Goal: Task Accomplishment & Management: Manage account settings

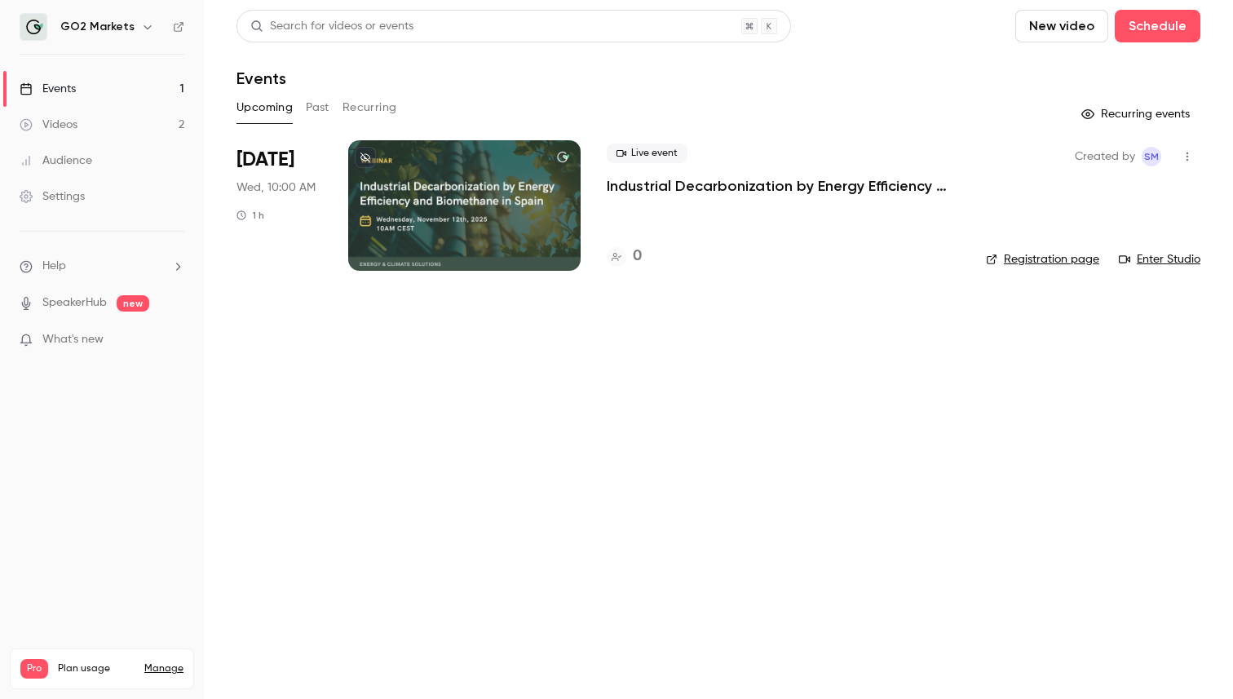
click at [683, 186] on p "Industrial Decarbonization by Energy Efficiency and Biomethane in [GEOGRAPHIC_D…" at bounding box center [783, 186] width 353 height 20
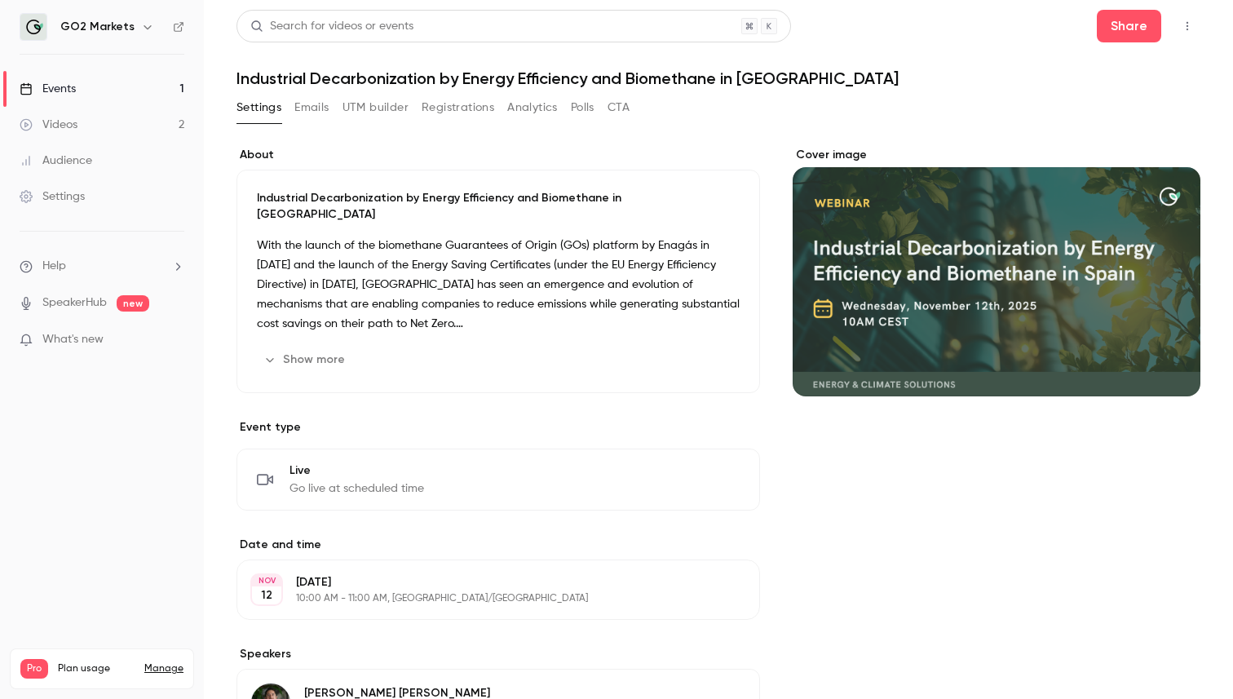
click at [328, 105] on button "Emails" at bounding box center [311, 108] width 34 height 26
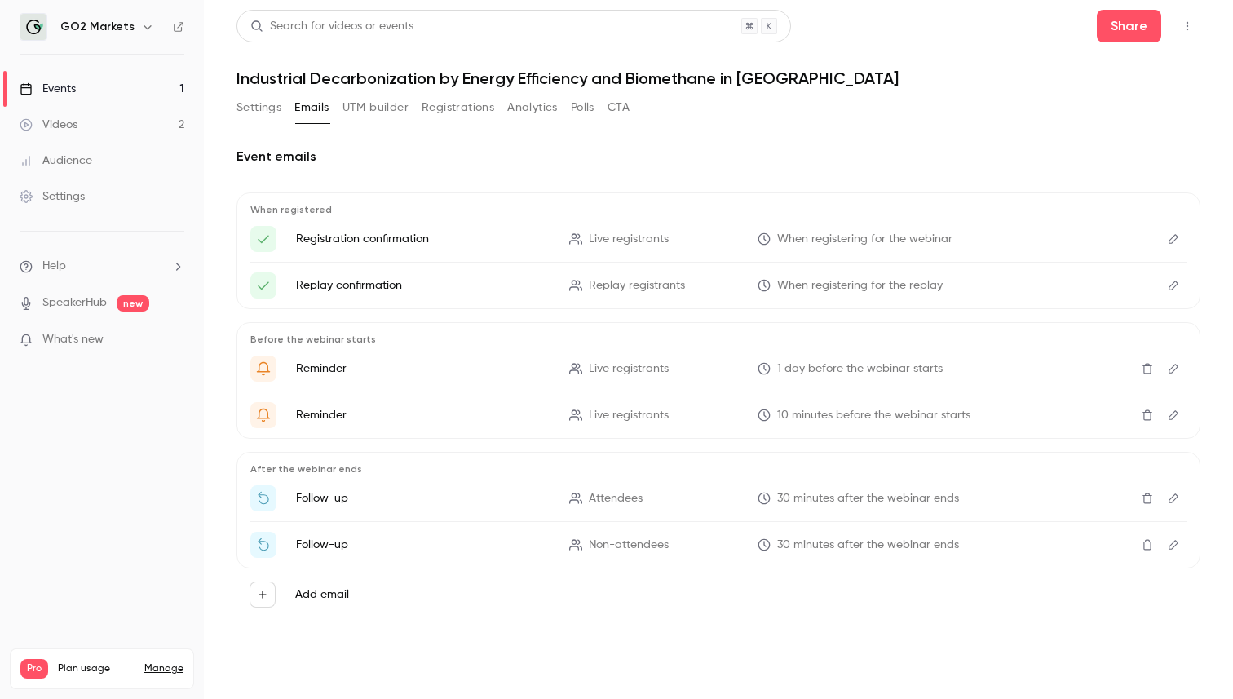
click at [378, 104] on button "UTM builder" at bounding box center [375, 108] width 66 height 26
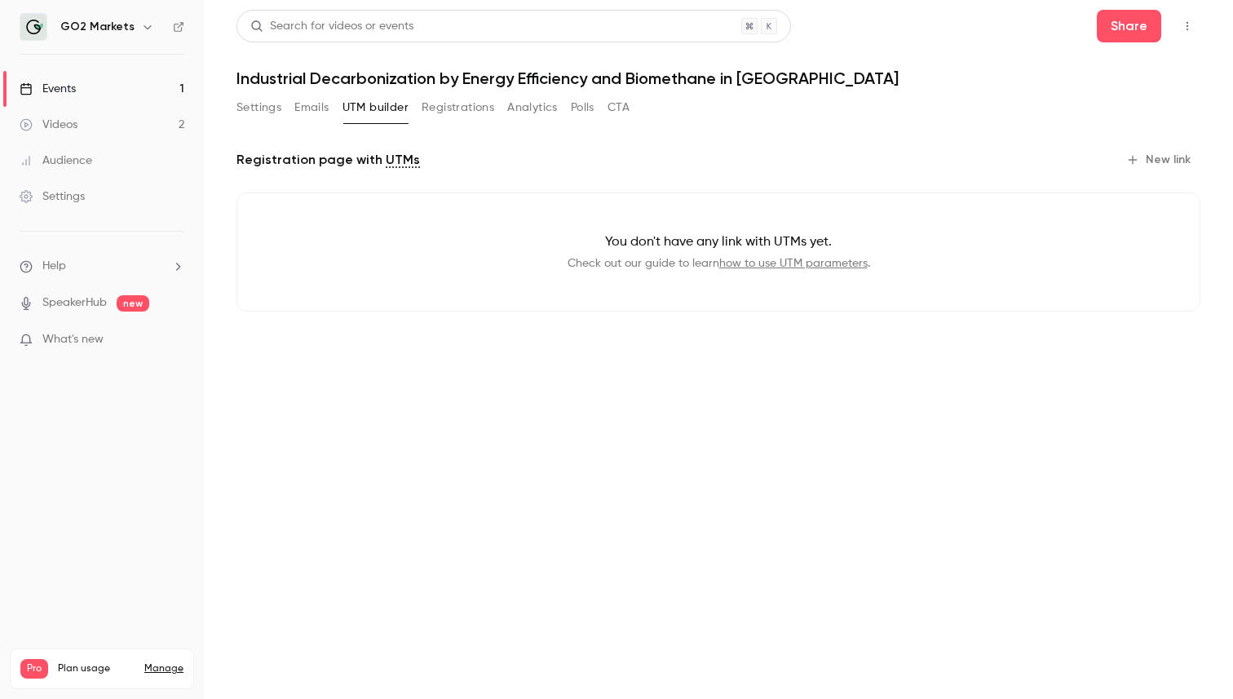
click at [288, 112] on div "Settings Emails UTM builder Registrations Analytics Polls CTA" at bounding box center [432, 108] width 393 height 26
click at [267, 112] on button "Settings" at bounding box center [258, 108] width 45 height 26
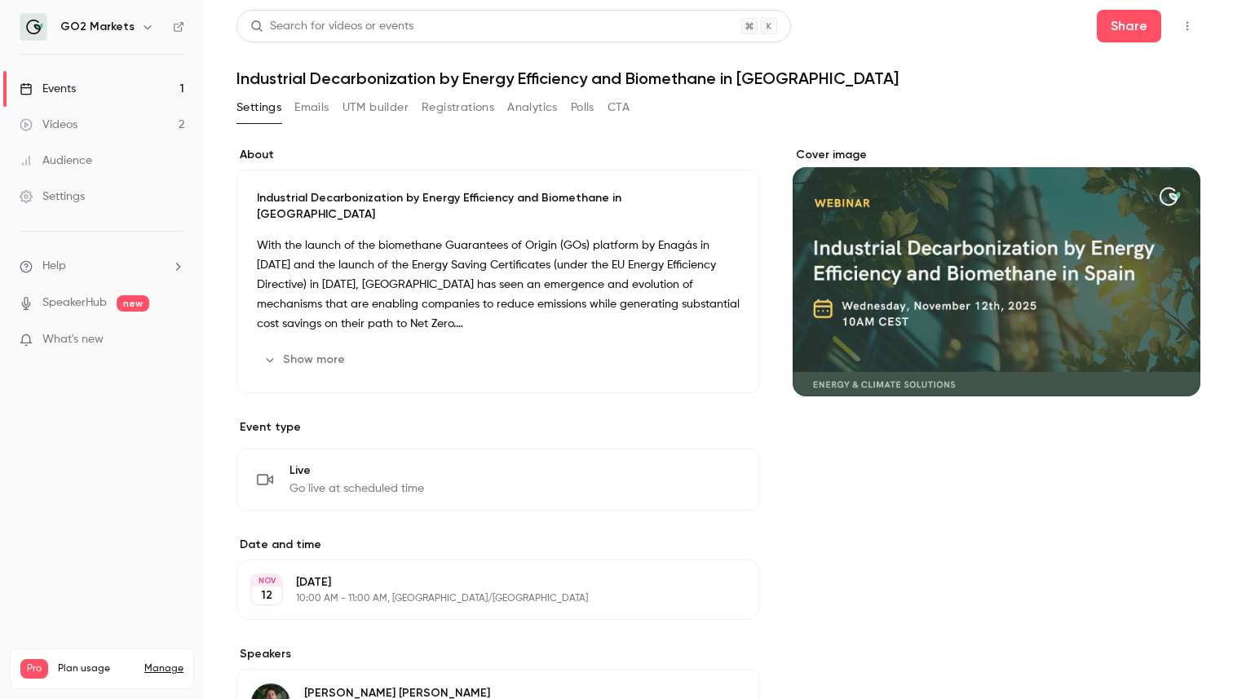
click at [80, 156] on div "Audience" at bounding box center [56, 160] width 73 height 16
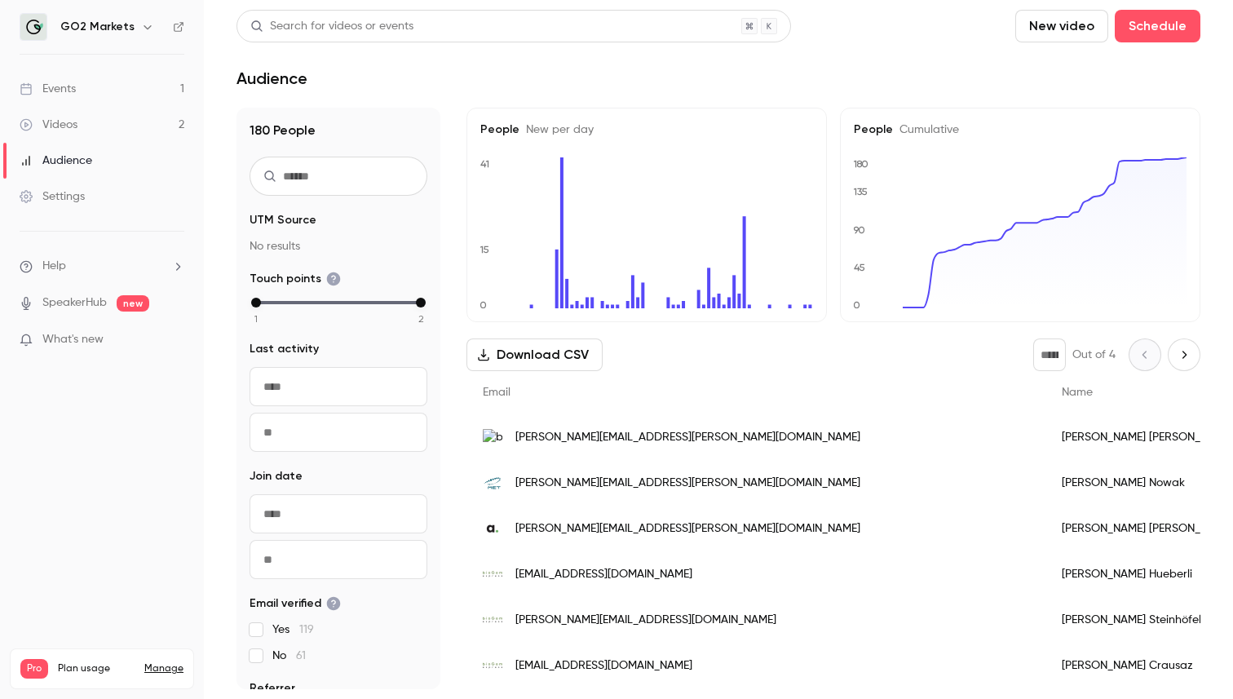
click at [68, 195] on div "Settings" at bounding box center [52, 196] width 65 height 16
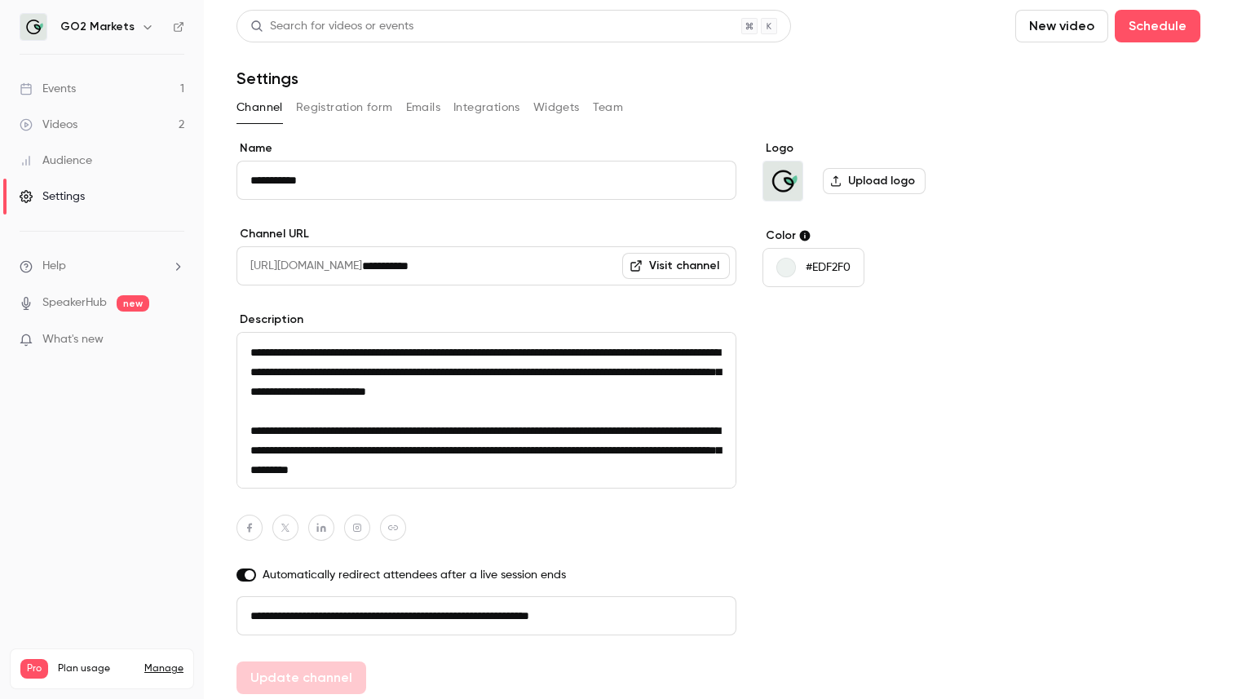
click at [377, 111] on button "Registration form" at bounding box center [344, 108] width 97 height 26
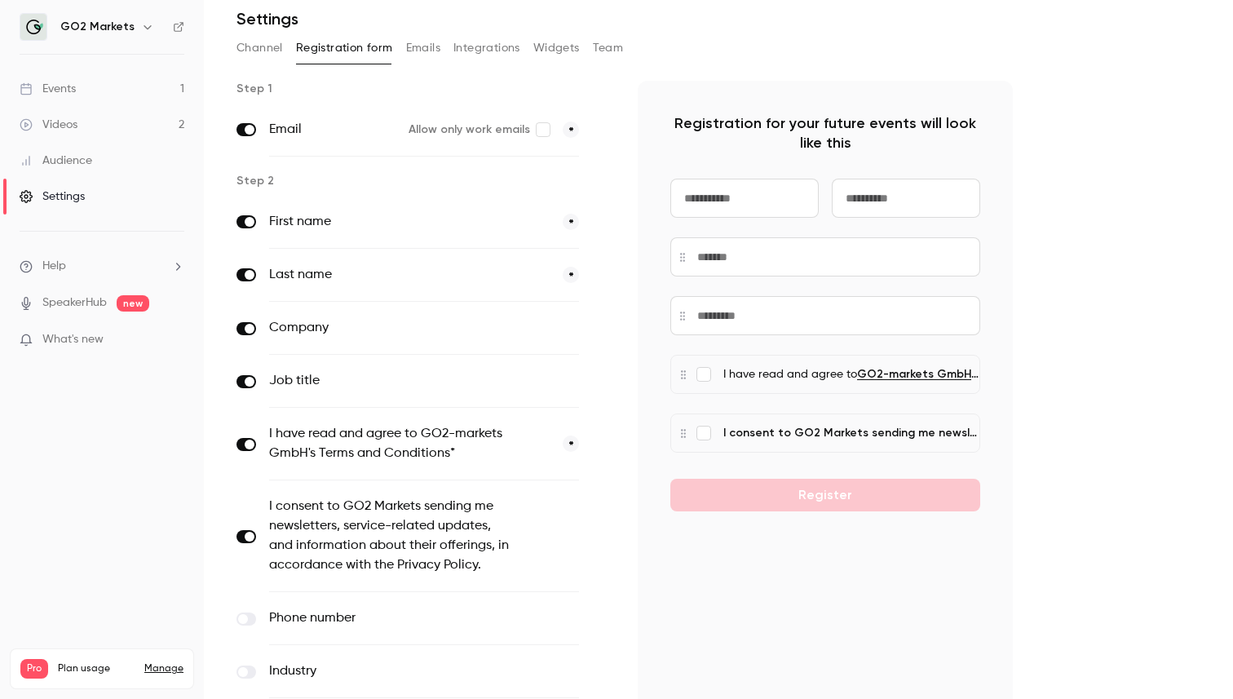
scroll to position [65, 0]
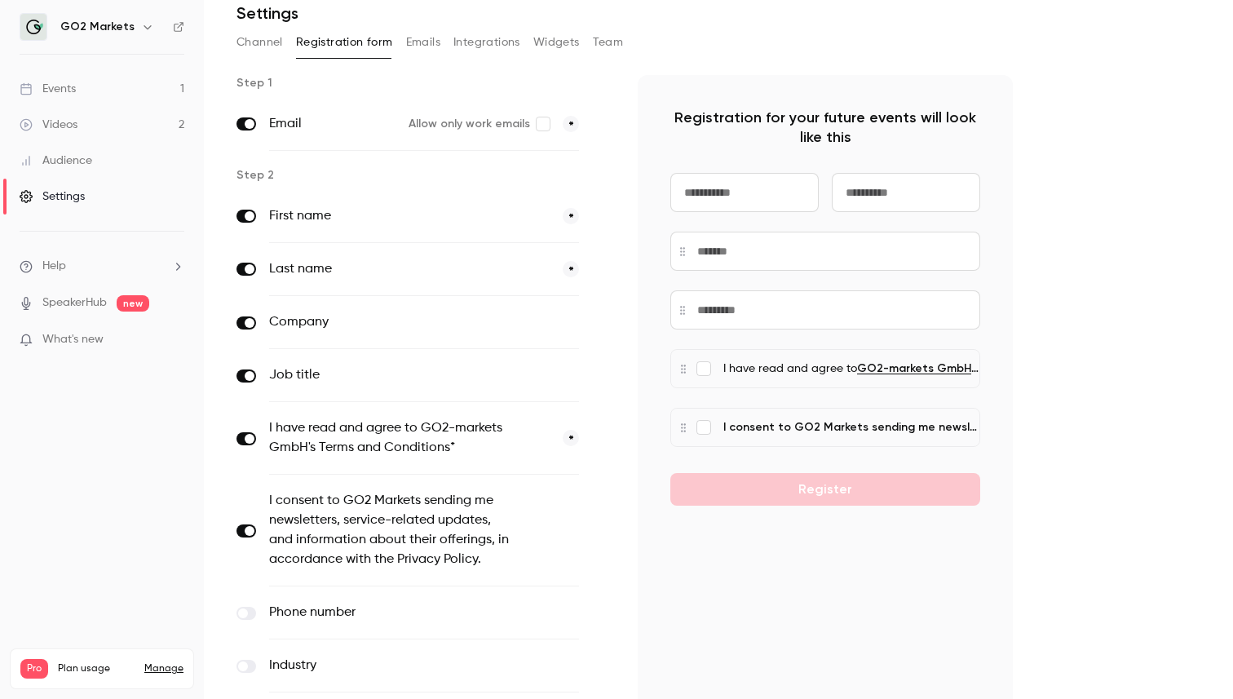
click at [466, 42] on button "Integrations" at bounding box center [486, 42] width 67 height 26
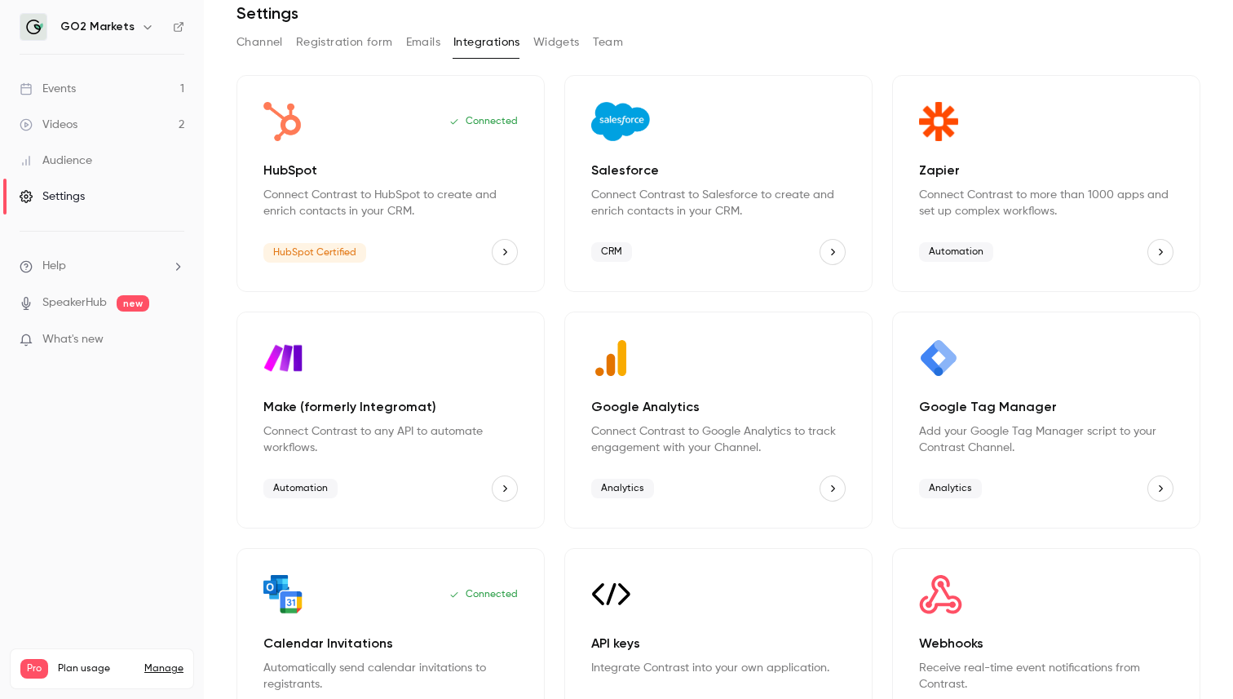
click at [358, 38] on button "Registration form" at bounding box center [344, 42] width 97 height 26
